Goal: Information Seeking & Learning: Learn about a topic

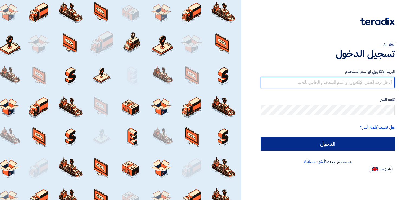
type input "[EMAIL_ADDRESS][DOMAIN_NAME]"
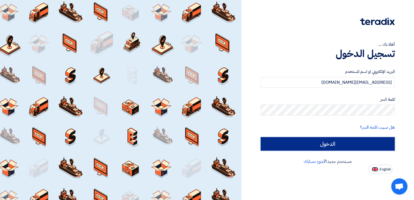
click at [334, 148] on input "الدخول" at bounding box center [327, 144] width 134 height 14
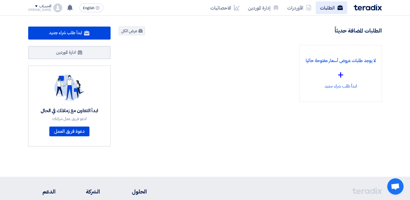
click at [331, 9] on link "الطلبات" at bounding box center [330, 7] width 31 height 13
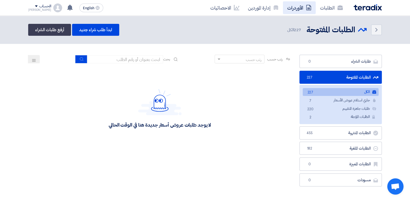
click at [301, 7] on link "الأوردرات" at bounding box center [299, 7] width 33 height 13
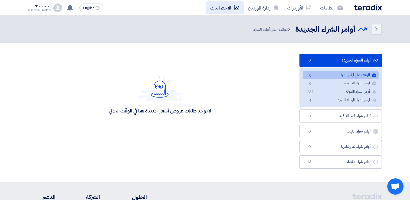
click at [216, 7] on link "الاحصائيات" at bounding box center [225, 7] width 38 height 13
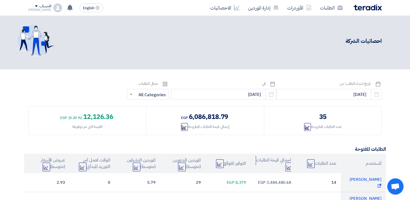
scroll to position [3, 0]
click at [374, 94] on icon "Pick a date" at bounding box center [376, 94] width 5 height 5
select select "9"
select select "2025"
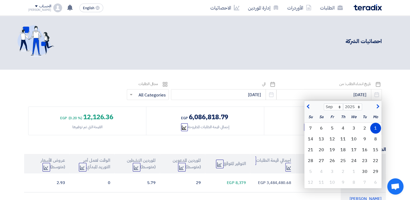
click at [309, 107] on span "button" at bounding box center [308, 107] width 3 height 6
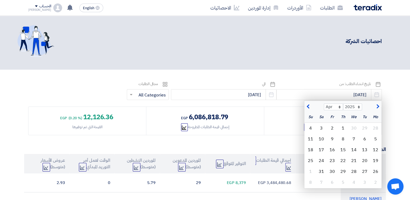
click at [309, 107] on span "button" at bounding box center [308, 107] width 3 height 6
select select "12"
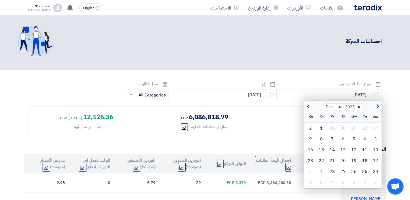
select select "2024"
click at [309, 107] on span "button" at bounding box center [308, 107] width 3 height 6
click at [379, 105] on button "button" at bounding box center [376, 105] width 9 height 5
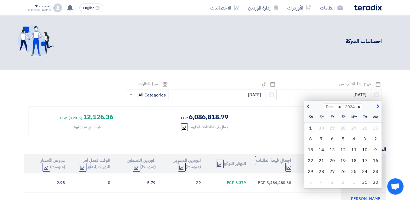
click at [379, 105] on button "button" at bounding box center [376, 105] width 9 height 5
select select "1"
select select "2025"
click at [379, 105] on button "button" at bounding box center [376, 105] width 9 height 5
click at [307, 104] on span "button" at bounding box center [308, 107] width 3 height 6
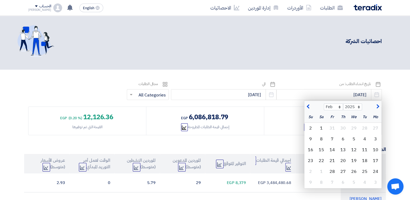
select select "1"
click at [355, 128] on div "1" at bounding box center [353, 128] width 11 height 11
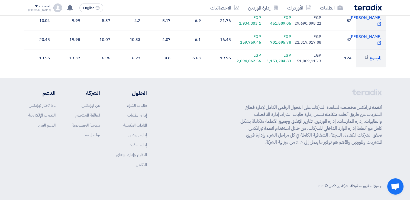
scroll to position [0, 0]
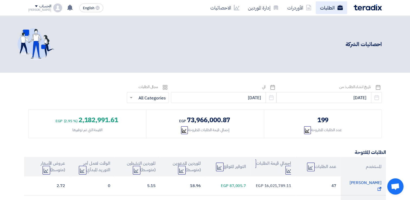
click at [332, 7] on link "الطلبات" at bounding box center [330, 7] width 31 height 13
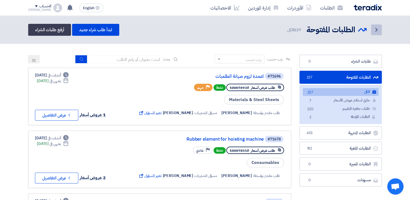
click at [376, 31] on icon "Back" at bounding box center [376, 30] width 6 height 6
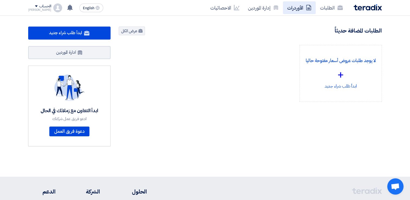
click at [297, 7] on link "الأوردرات" at bounding box center [299, 7] width 33 height 13
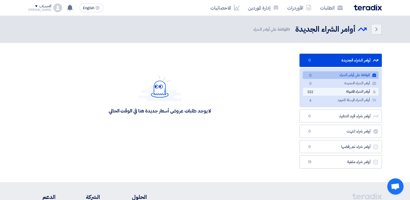
click at [345, 90] on link "أوامر الشراء المقبولة أوامر الشراء المقبولة 532" at bounding box center [340, 92] width 76 height 8
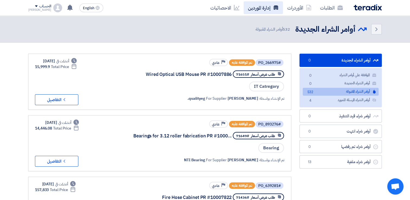
click at [252, 8] on link "إدارة الموردين" at bounding box center [262, 7] width 39 height 13
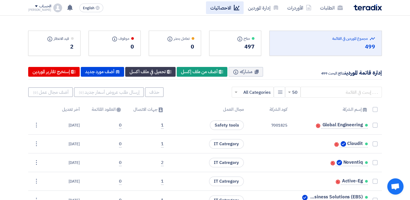
click at [233, 8] on link "الاحصائيات" at bounding box center [225, 7] width 38 height 13
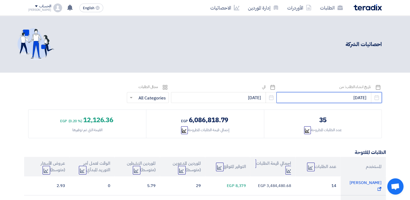
drag, startPoint x: 338, startPoint y: 99, endPoint x: 415, endPoint y: 86, distance: 77.6
type input "[DATE]"
click at [375, 88] on icon "Pick a date" at bounding box center [377, 86] width 5 height 5
click at [375, 99] on icon "Pick a date" at bounding box center [376, 97] width 5 height 5
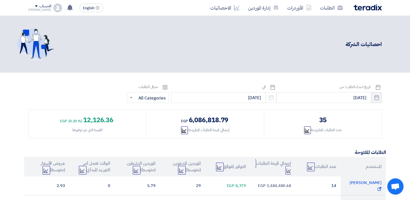
select select "10"
select select "2025"
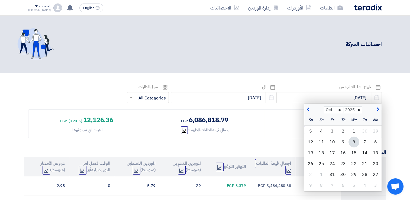
click at [309, 108] on span "button" at bounding box center [308, 110] width 3 height 6
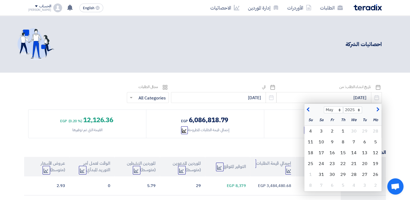
click at [309, 108] on span "button" at bounding box center [308, 110] width 3 height 6
select select "1"
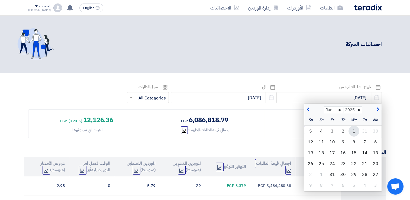
click at [352, 132] on div "1" at bounding box center [353, 131] width 11 height 11
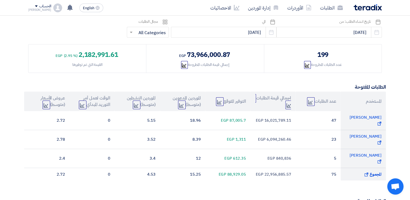
scroll to position [66, 0]
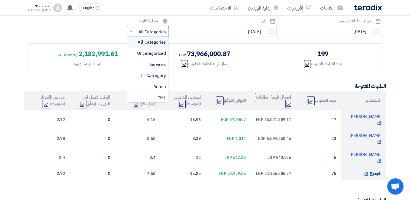
click at [155, 33] on div at bounding box center [147, 31] width 41 height 9
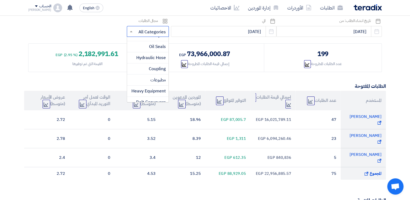
scroll to position [0, 0]
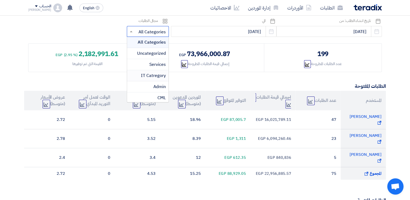
click at [166, 75] on span "IT Catregory" at bounding box center [153, 75] width 25 height 6
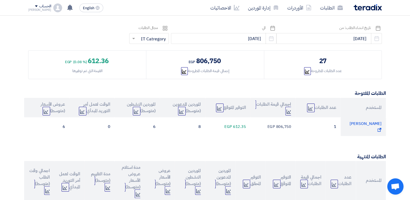
scroll to position [27, 0]
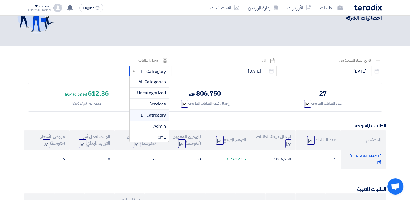
click at [161, 68] on input "text" at bounding box center [152, 71] width 29 height 9
click at [163, 80] on span "All Categories" at bounding box center [151, 82] width 27 height 6
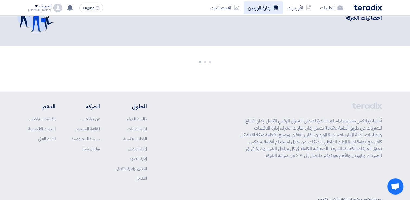
click at [265, 6] on link "إدارة الموردين" at bounding box center [262, 7] width 39 height 13
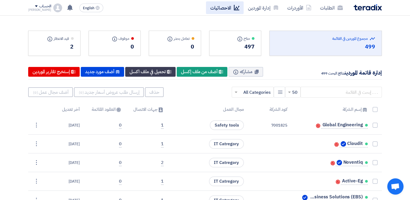
click at [224, 11] on link "الاحصائيات" at bounding box center [225, 7] width 38 height 13
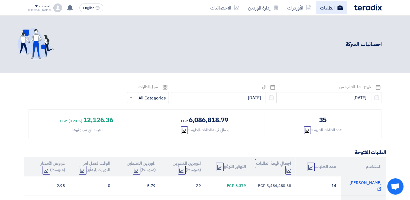
click at [342, 3] on link "الطلبات" at bounding box center [330, 7] width 31 height 13
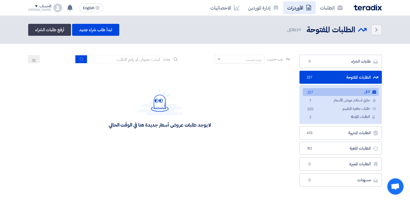
click at [297, 9] on link "الأوردرات" at bounding box center [299, 7] width 33 height 13
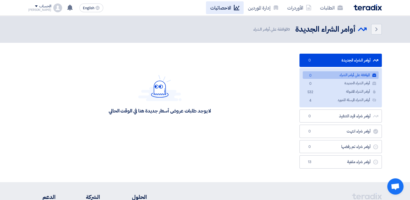
click at [217, 5] on link "الاحصائيات" at bounding box center [225, 7] width 38 height 13
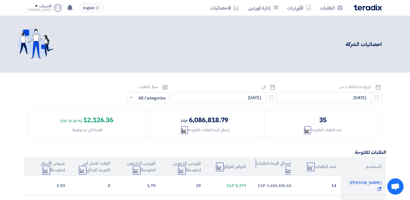
click at [378, 89] on use at bounding box center [378, 87] width 5 height 5
click at [374, 96] on icon "Pick a date" at bounding box center [376, 97] width 5 height 5
select select "9"
select select "2025"
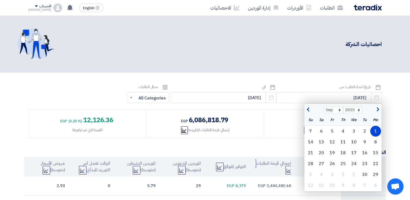
click at [308, 112] on span "button" at bounding box center [308, 110] width 3 height 6
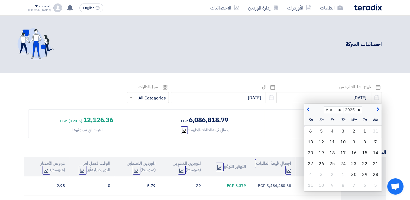
click at [308, 112] on span "button" at bounding box center [308, 110] width 3 height 6
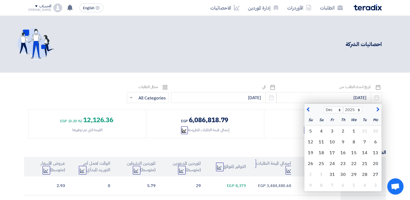
select select "11"
select select "2024"
click at [308, 112] on span "button" at bounding box center [308, 110] width 3 height 6
click at [377, 110] on span "button" at bounding box center [376, 110] width 3 height 6
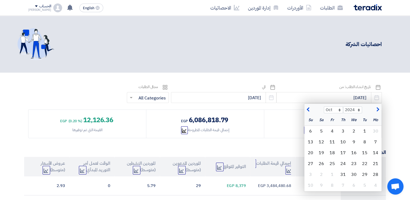
click at [377, 110] on span "button" at bounding box center [376, 110] width 3 height 6
select select "1"
select select "2025"
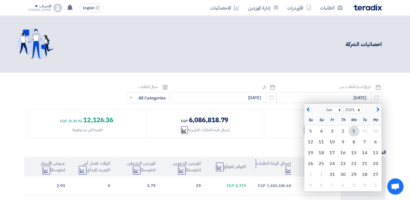
click at [354, 130] on div "1" at bounding box center [353, 131] width 11 height 11
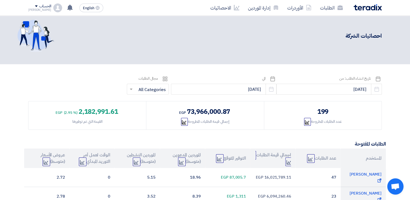
scroll to position [6, 0]
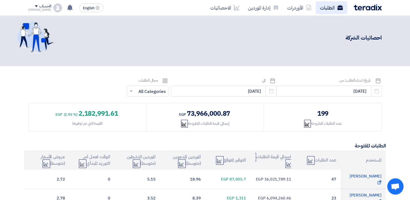
click at [327, 7] on link "الطلبات" at bounding box center [330, 7] width 31 height 13
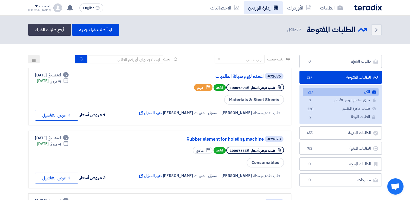
click at [264, 11] on link "إدارة الموردين" at bounding box center [262, 7] width 39 height 13
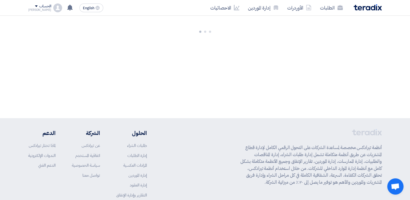
click at [264, 11] on link "إدارة الموردين" at bounding box center [262, 7] width 39 height 13
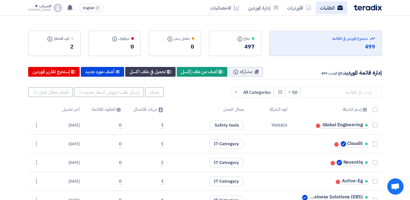
click at [332, 6] on link "الطلبات" at bounding box center [330, 7] width 31 height 13
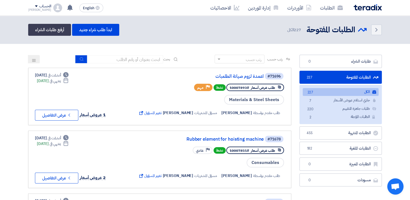
click at [28, 62] on button at bounding box center [34, 59] width 12 height 8
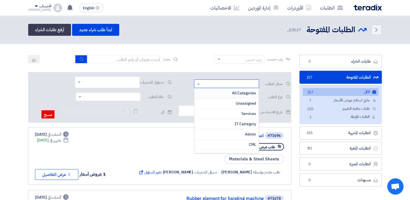
click at [213, 84] on input "text" at bounding box center [229, 84] width 54 height 9
click at [219, 120] on div "IT Catregory" at bounding box center [226, 124] width 64 height 10
